Goal: Communication & Community: Answer question/provide support

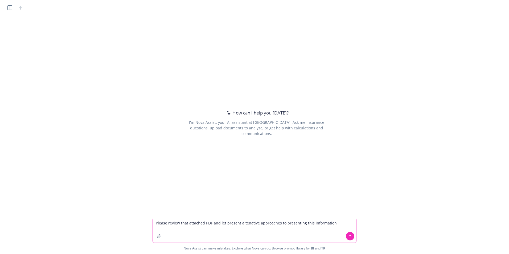
click at [159, 238] on button "button" at bounding box center [159, 236] width 9 height 9
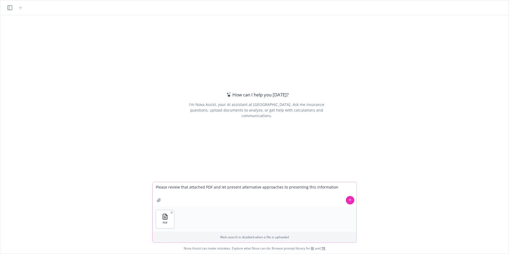
type textarea "Please review that attached PDF and let present alternative approaches to prese…"
click at [351, 200] on icon at bounding box center [350, 200] width 4 height 4
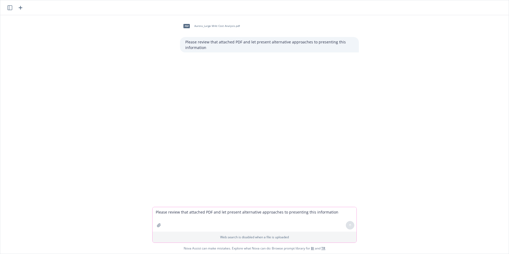
click at [301, 130] on div "pdf Aurora_Large Mrkt Cost Analysis.pdf Please review that attached PDF and let…" at bounding box center [254, 111] width 504 height 192
click at [252, 238] on p "Web search is disabled when a file is uploaded" at bounding box center [254, 237] width 197 height 5
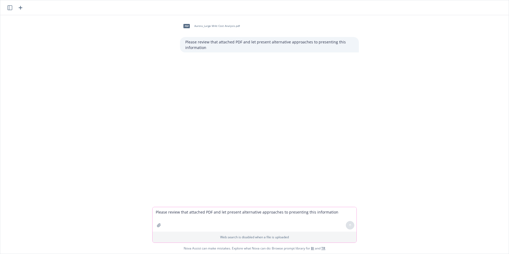
click at [183, 226] on textarea "Please review that attached PDF and let present alternative approaches to prese…" at bounding box center [255, 219] width 204 height 24
click at [229, 45] on p "Please review that attached PDF and let present alternative approaches to prese…" at bounding box center [269, 44] width 168 height 11
drag, startPoint x: 229, startPoint y: 45, endPoint x: 223, endPoint y: 45, distance: 6.1
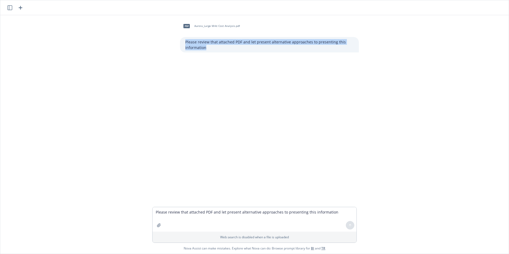
click at [223, 45] on p "Please review that attached PDF and let present alternative approaches to prese…" at bounding box center [269, 44] width 168 height 11
